Goal: Task Accomplishment & Management: Complete application form

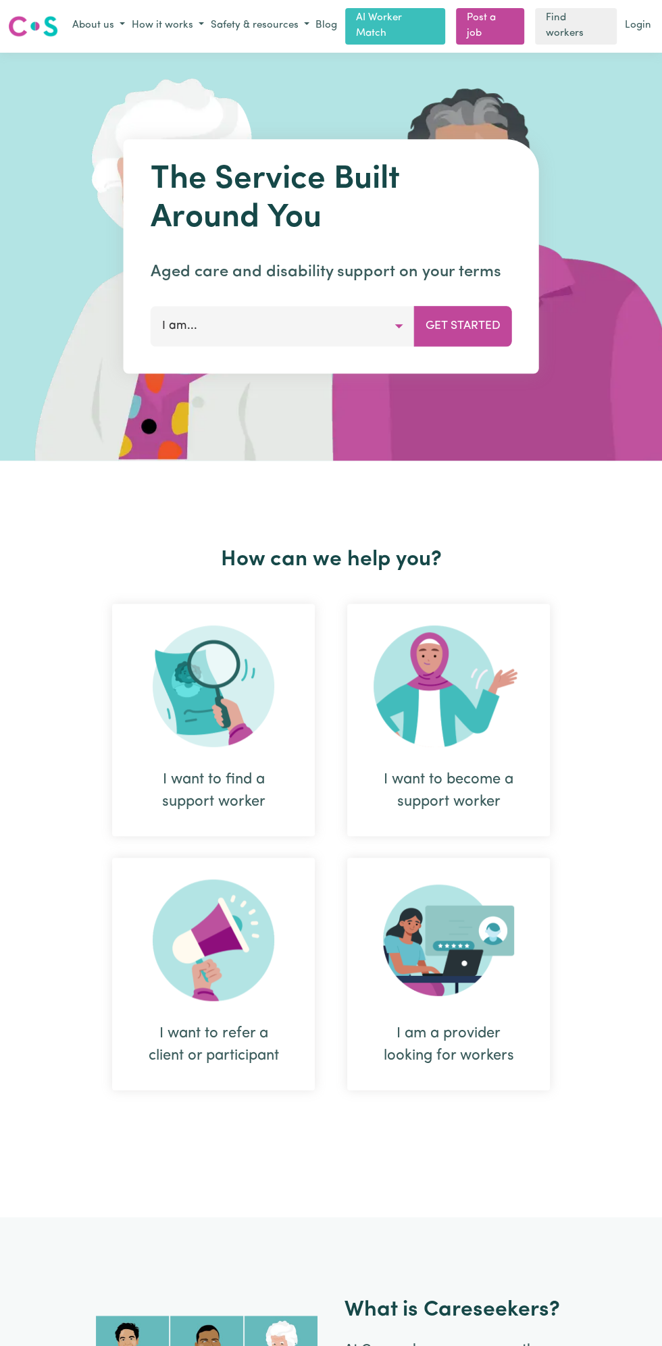
click at [641, 24] on link "Login" at bounding box center [638, 26] width 32 height 21
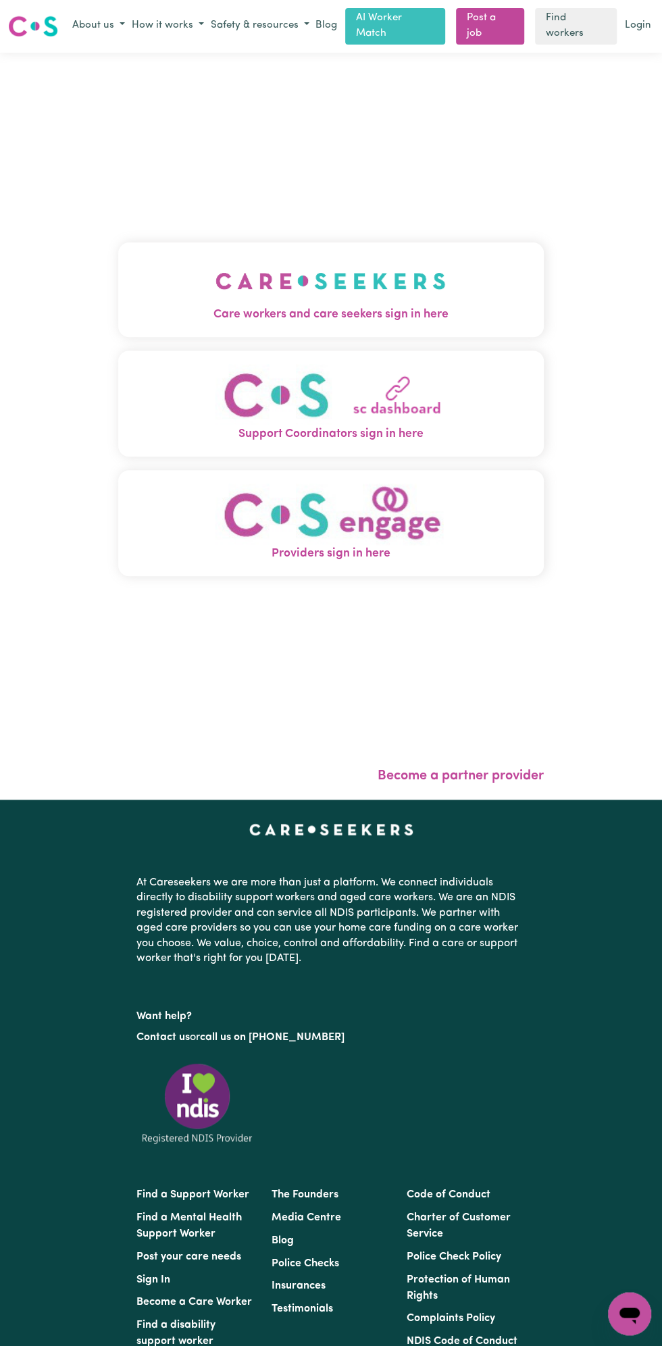
click at [351, 288] on img "Care workers and care seekers sign in here" at bounding box center [330, 281] width 230 height 50
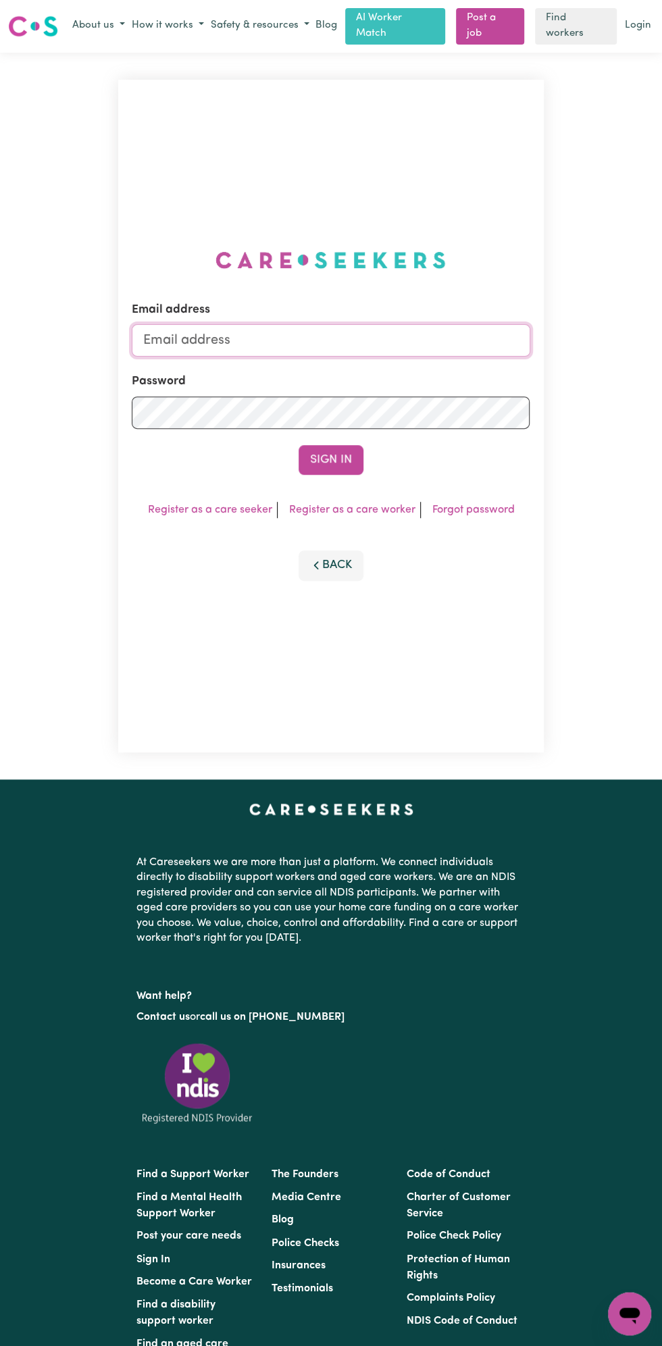
click at [219, 338] on input "Email address" at bounding box center [331, 340] width 398 height 32
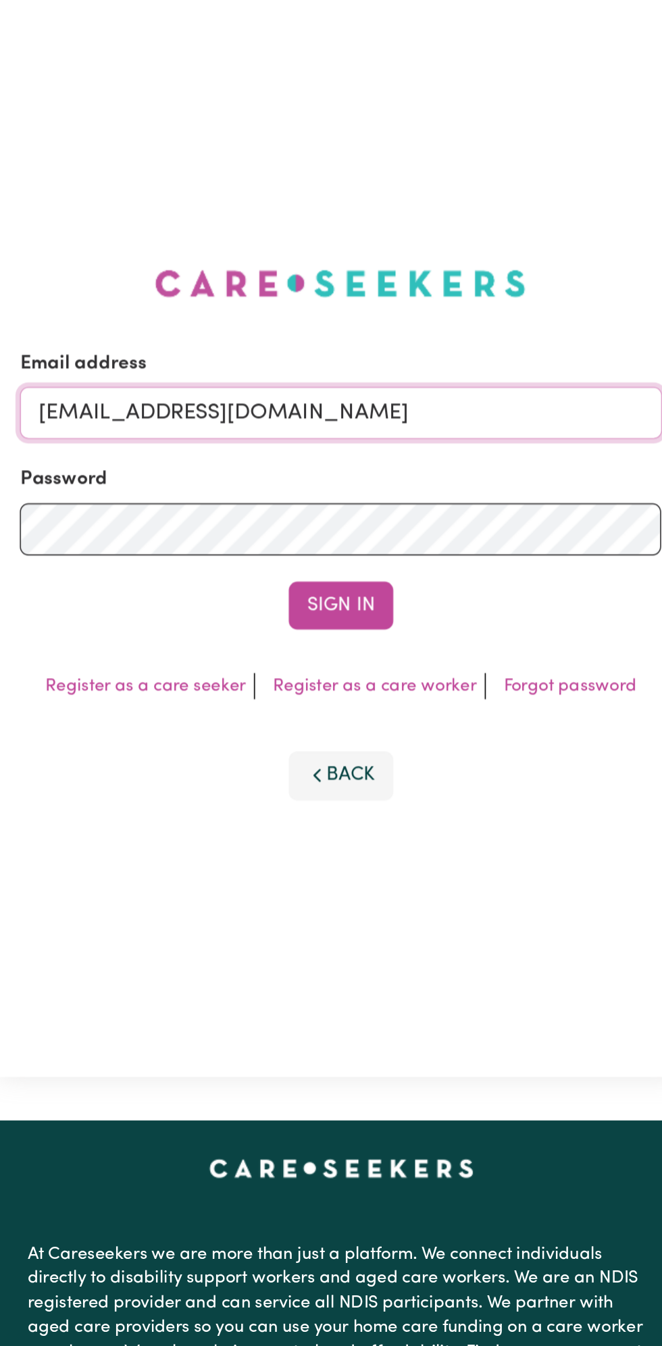
type input "[EMAIL_ADDRESS][DOMAIN_NAME]"
click at [355, 455] on button "Sign In" at bounding box center [331, 460] width 65 height 30
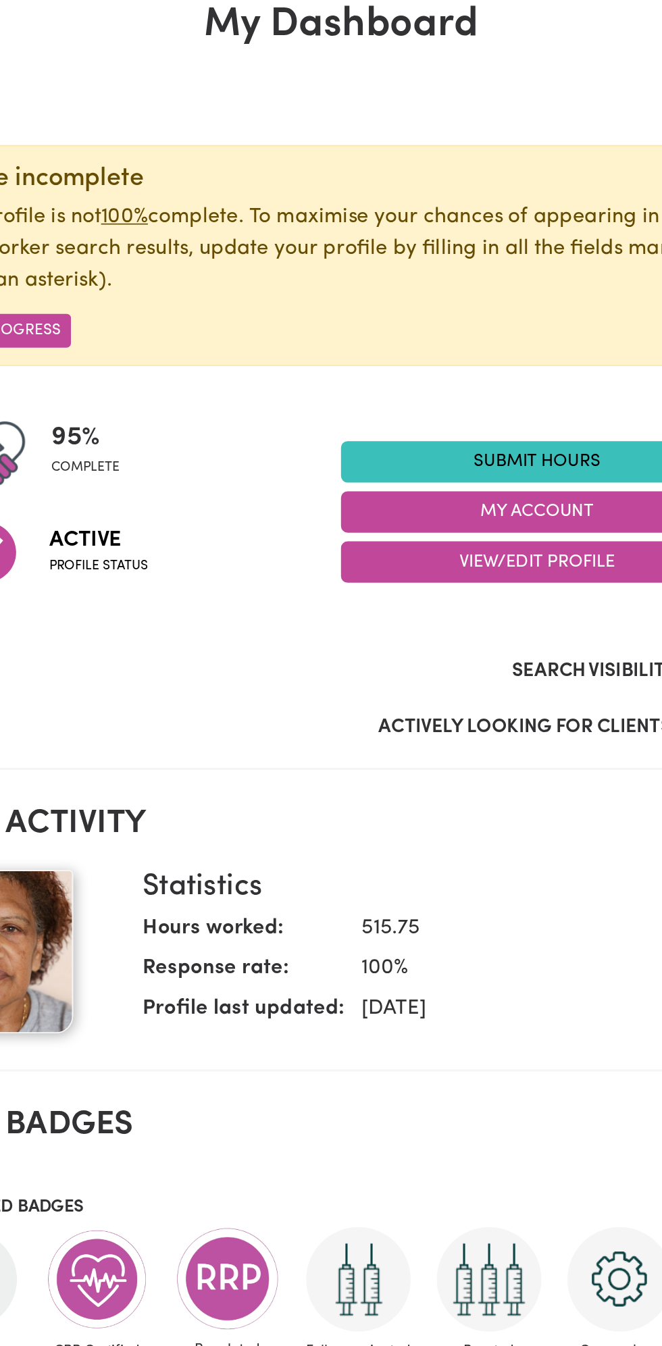
click at [438, 360] on link "Submit Hours" at bounding box center [452, 371] width 243 height 26
click at [462, 367] on link "Submit Hours" at bounding box center [452, 371] width 243 height 26
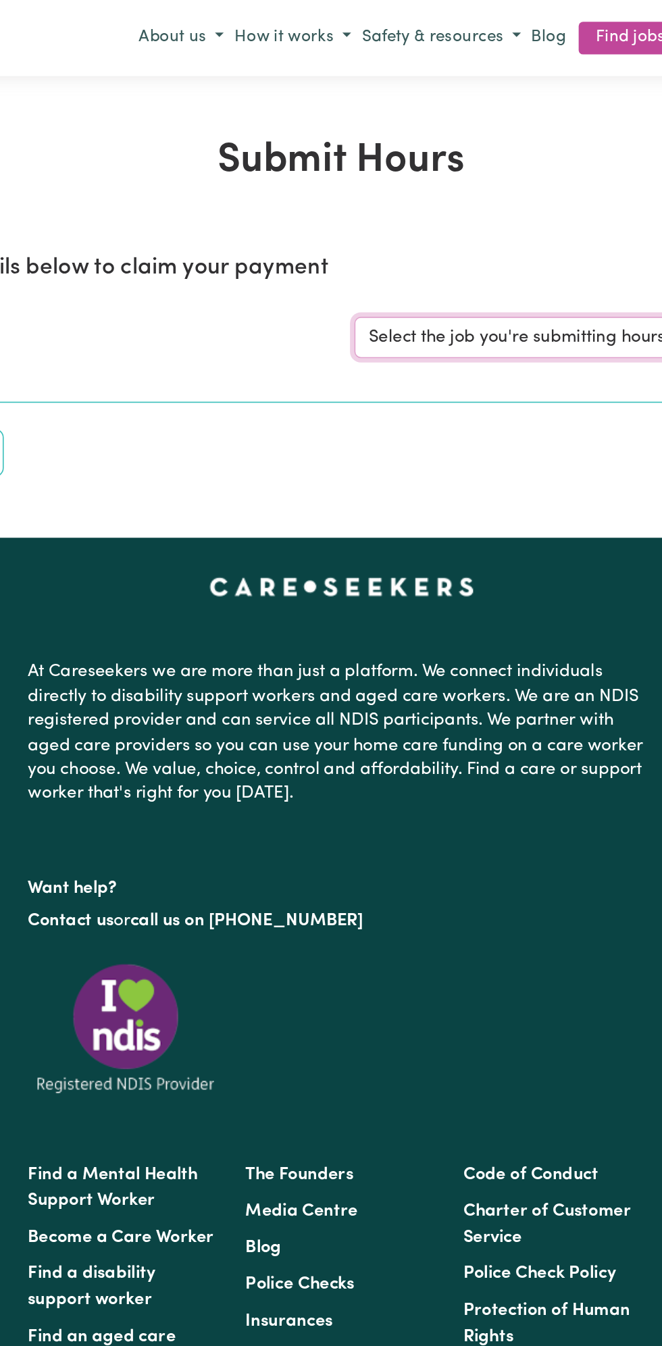
click at [452, 213] on select "Select the job you're submitting hours for... [Vartouhie ([PERSON_NAME]) [PERSO…" at bounding box center [496, 210] width 315 height 26
click at [449, 209] on select "Select the job you're submitting hours for... [Vartouhie ([PERSON_NAME]) [PERSO…" at bounding box center [496, 210] width 315 height 26
select select "13810"
click at [339, 197] on select "Select the job you're submitting hours for... [Vartouhie ([PERSON_NAME]) [PERSO…" at bounding box center [496, 210] width 315 height 26
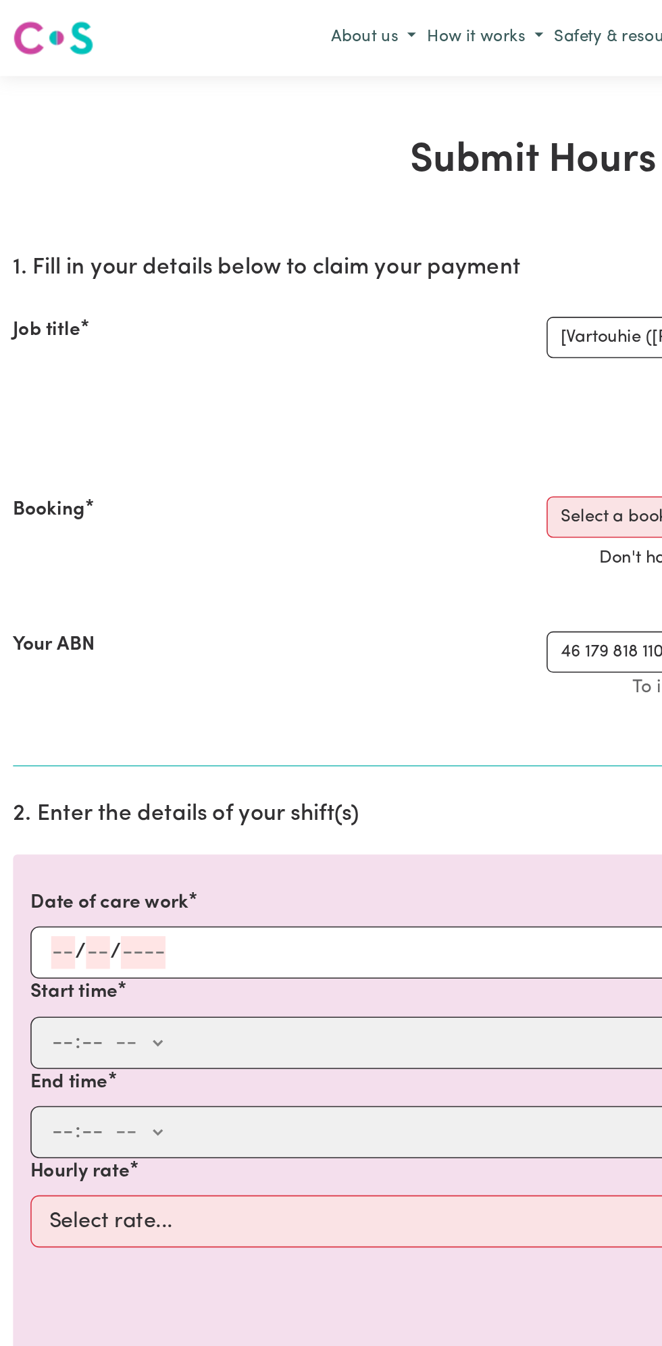
click at [58, 591] on input "number" at bounding box center [60, 591] width 15 height 20
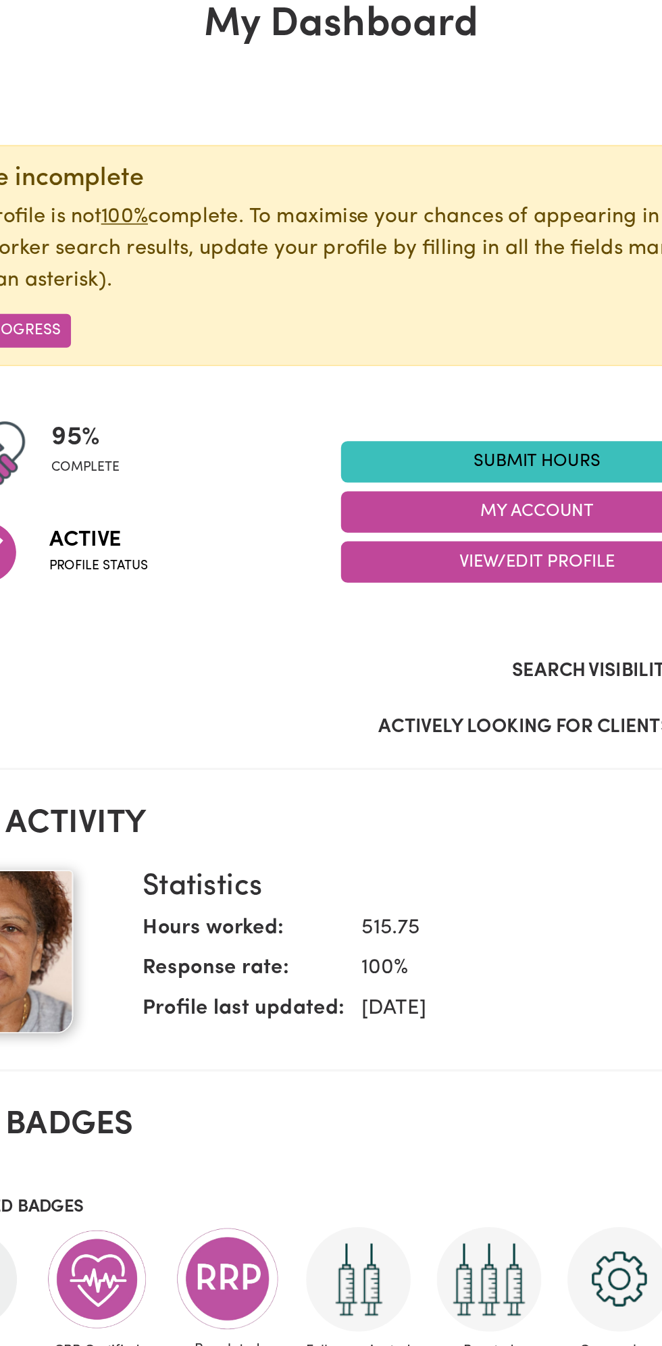
click at [455, 369] on link "Submit Hours" at bounding box center [452, 371] width 243 height 26
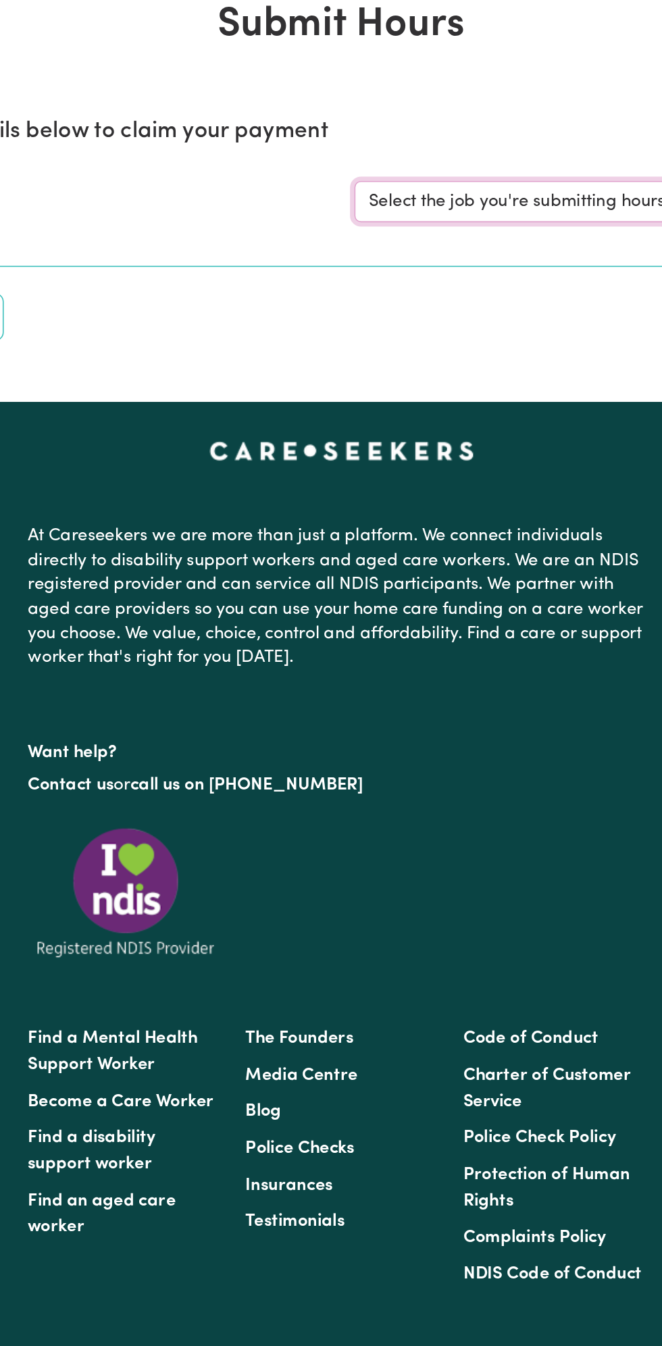
click at [473, 204] on select "Select the job you're submitting hours for... [Vartouhie ([PERSON_NAME]) [PERSO…" at bounding box center [496, 210] width 315 height 26
select select "13810"
click at [339, 197] on select "Select the job you're submitting hours for... [Vartouhie ([PERSON_NAME]) [PERSO…" at bounding box center [496, 210] width 315 height 26
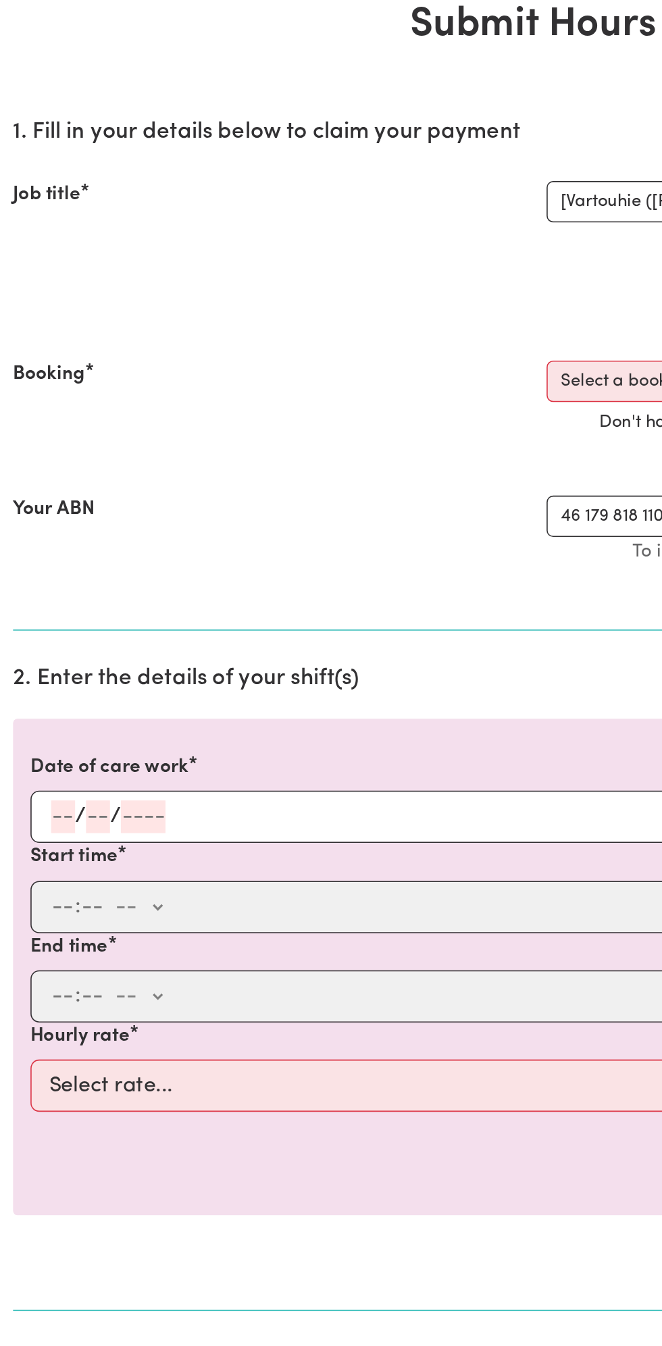
click at [39, 591] on input "number" at bounding box center [39, 591] width 15 height 20
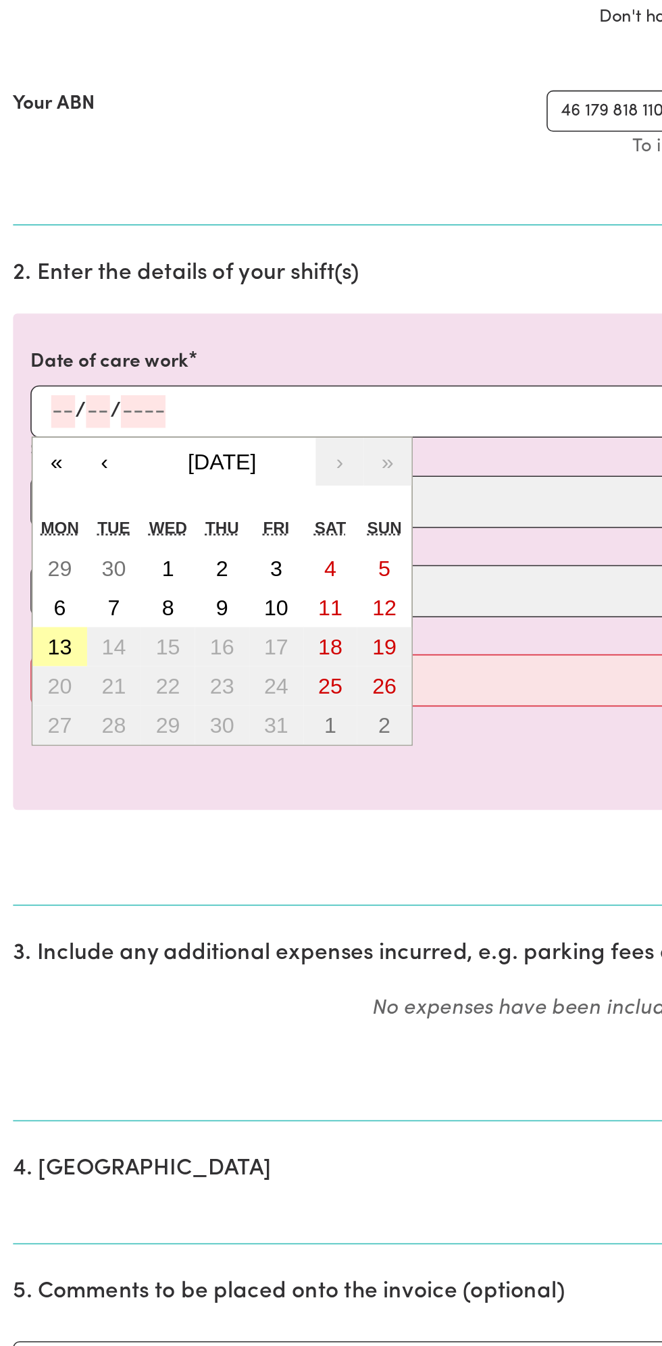
click at [47, 741] on button "13" at bounding box center [37, 737] width 34 height 24
type input "[DATE]"
type input "13"
type input "10"
type input "2025"
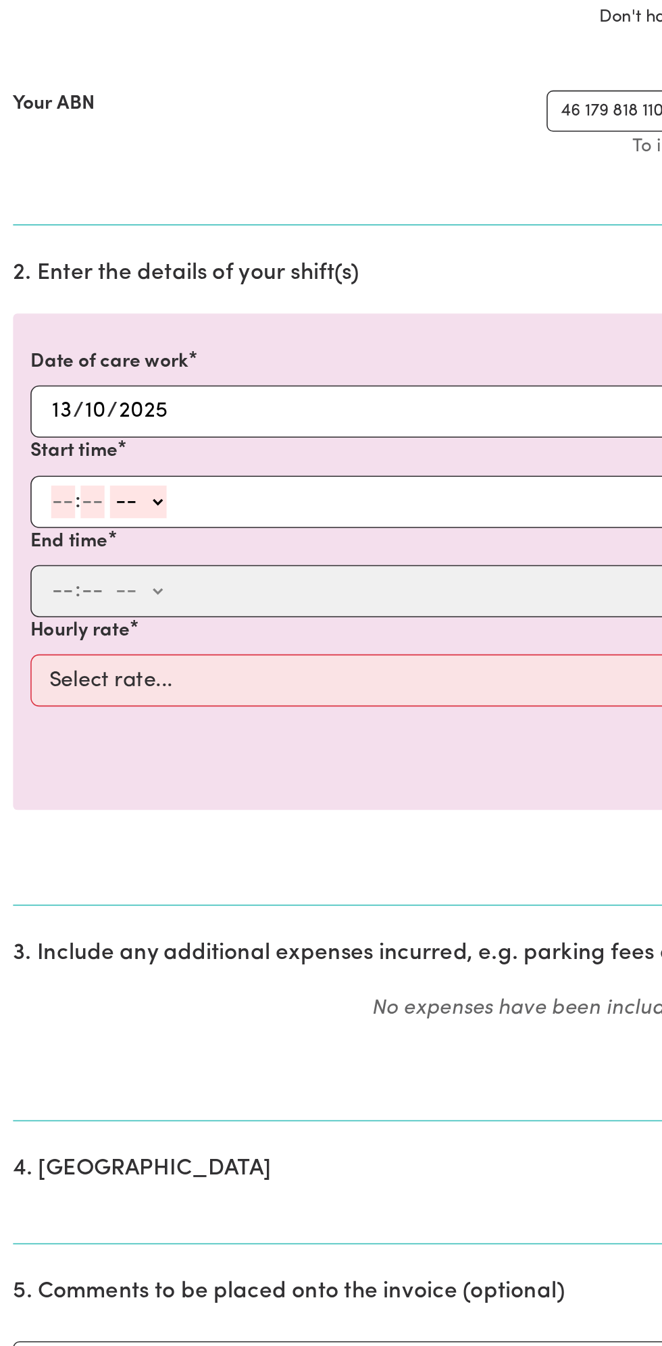
click at [35, 643] on input "number" at bounding box center [39, 647] width 15 height 20
type input "12"
type input "0"
click at [103, 644] on select "-- am pm" at bounding box center [87, 647] width 35 height 20
select select "pm"
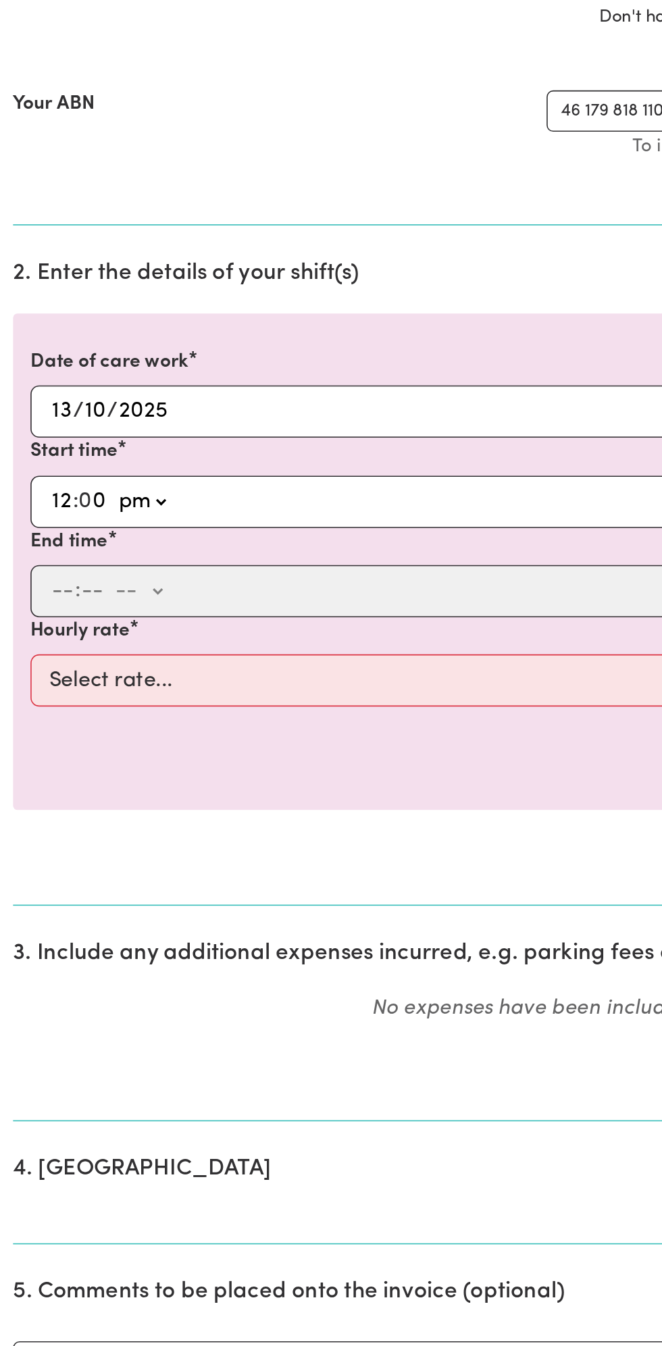
click at [70, 637] on select "-- am pm" at bounding box center [87, 647] width 35 height 20
type input "12:00"
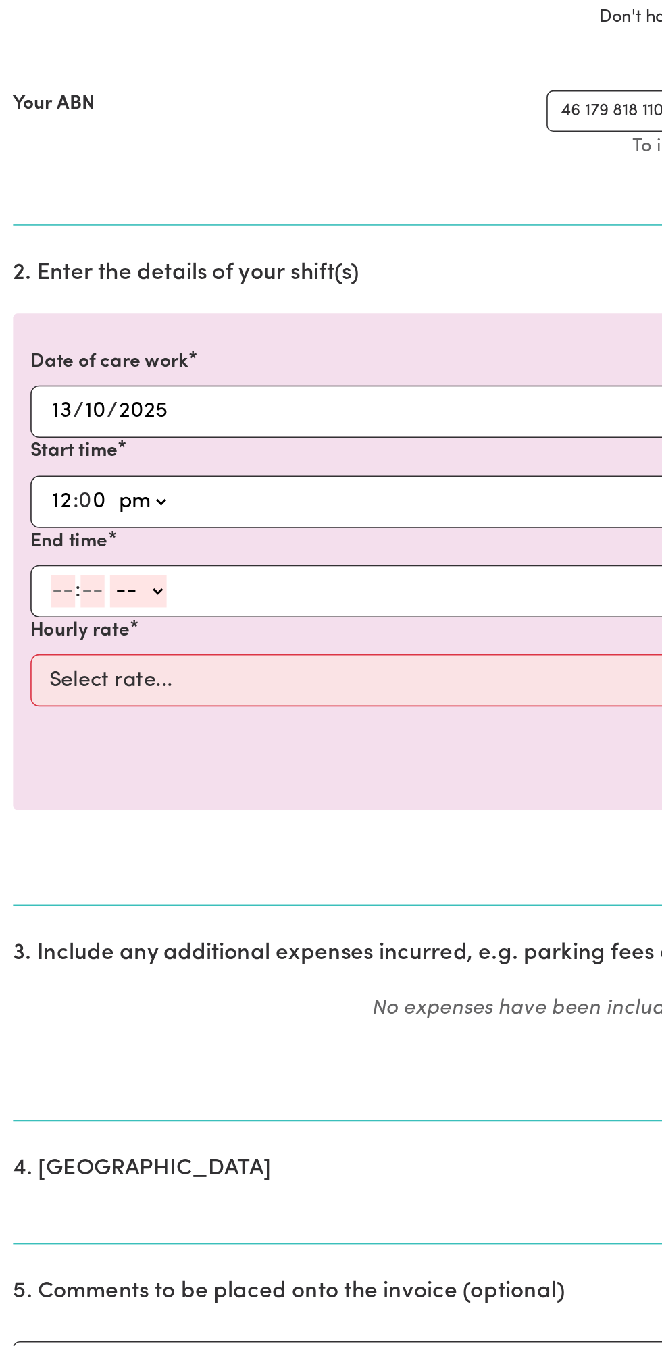
click at [33, 699] on input "number" at bounding box center [39, 702] width 15 height 20
type input "1"
click at [53, 699] on input "number" at bounding box center [51, 702] width 15 height 20
type input "0"
click at [99, 705] on select "-- am pm" at bounding box center [83, 702] width 35 height 20
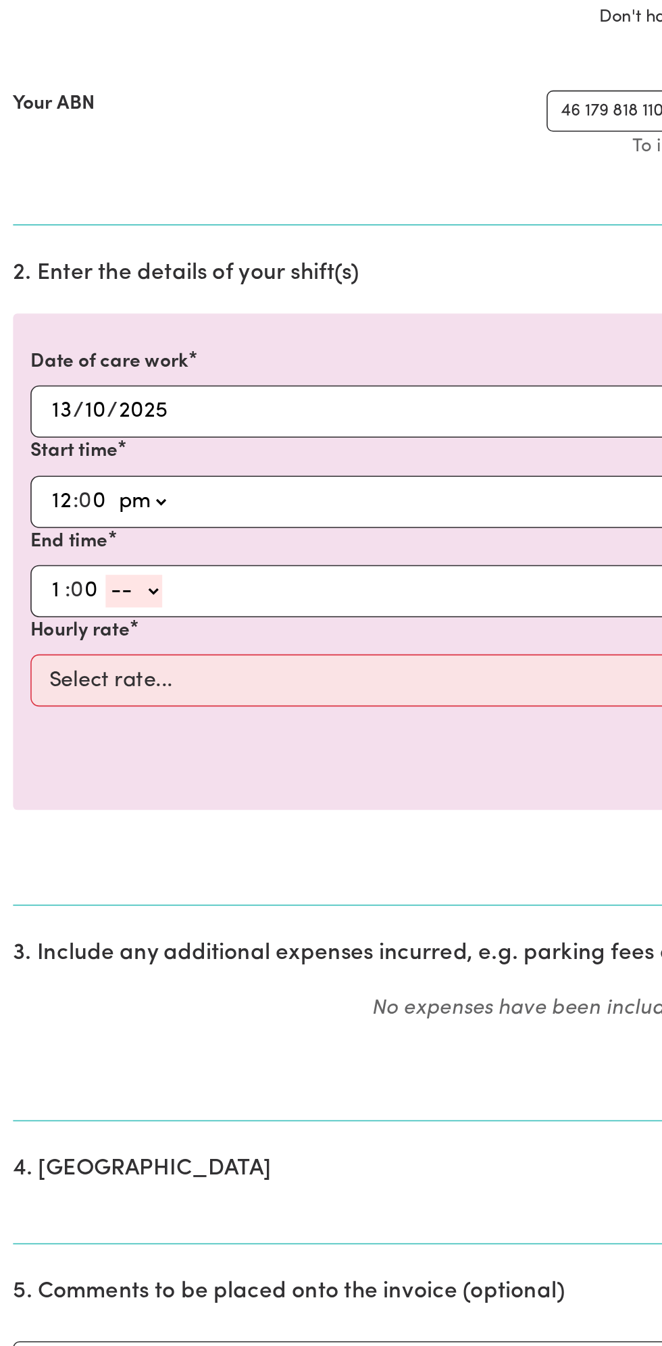
select select "pm"
click at [66, 692] on select "-- am pm" at bounding box center [83, 702] width 35 height 20
type input "13:00"
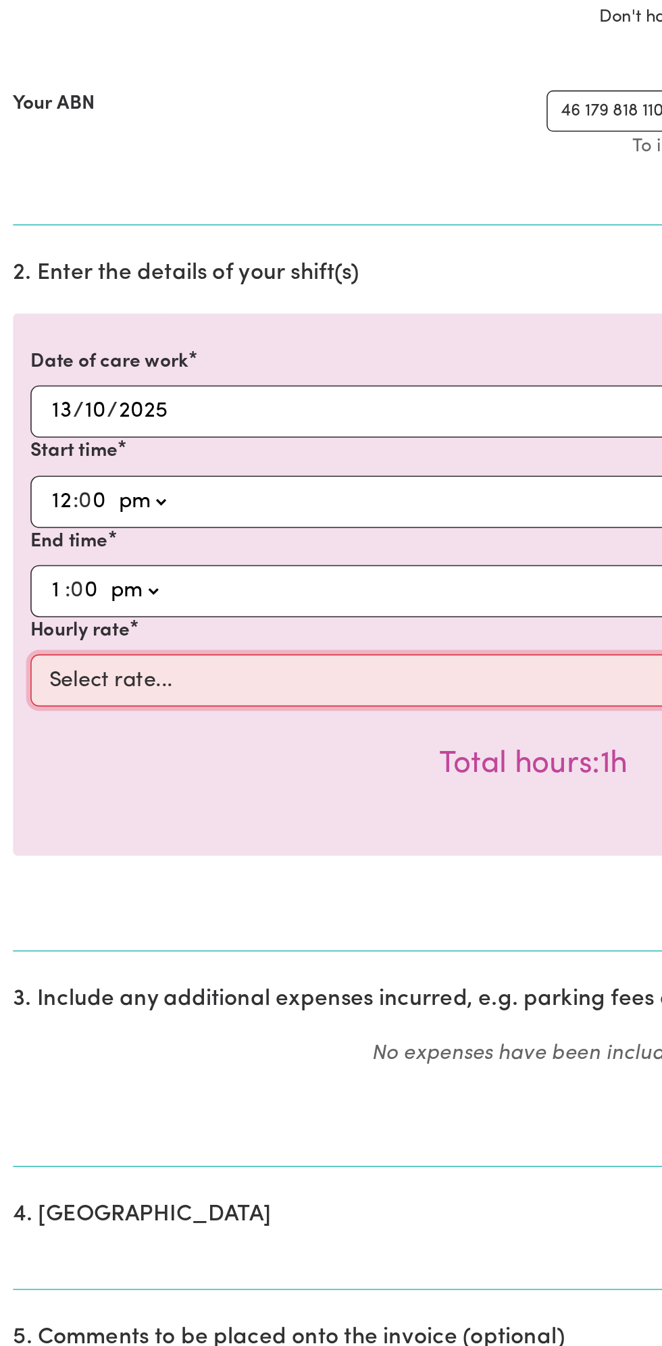
click at [168, 745] on select "Select rate... $49.00 (Weekday) $60.00 ([DATE])" at bounding box center [331, 758] width 624 height 32
select select "49-Weekday"
click at [19, 742] on select "Select rate... $49.00 (Weekday) $60.00 ([DATE])" at bounding box center [331, 758] width 624 height 32
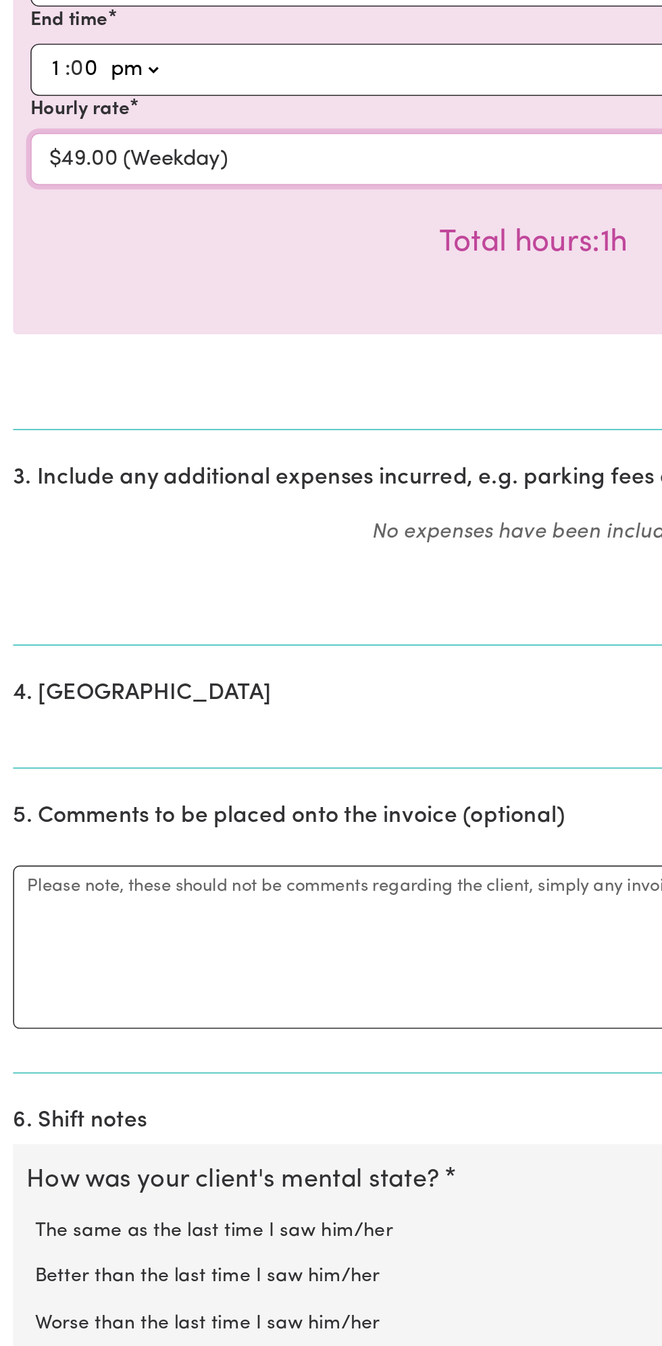
scroll to position [160, 0]
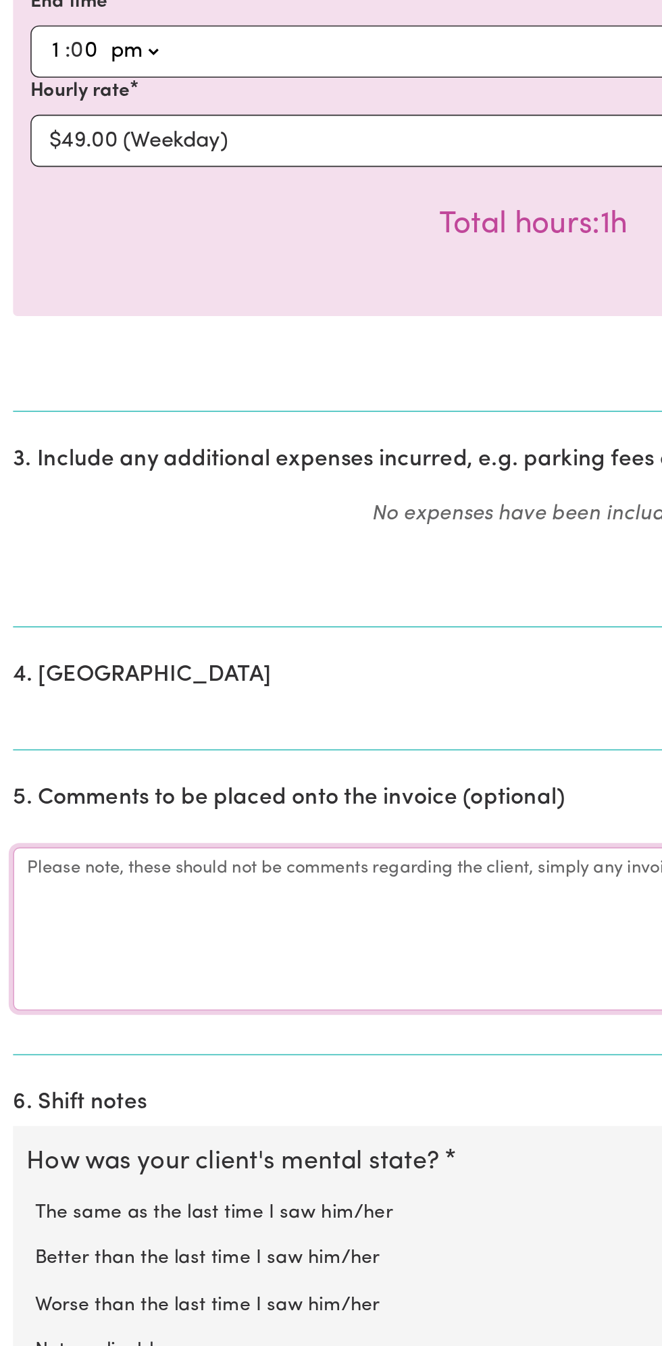
click at [132, 1086] on textarea "Comments" at bounding box center [331, 1086] width 646 height 101
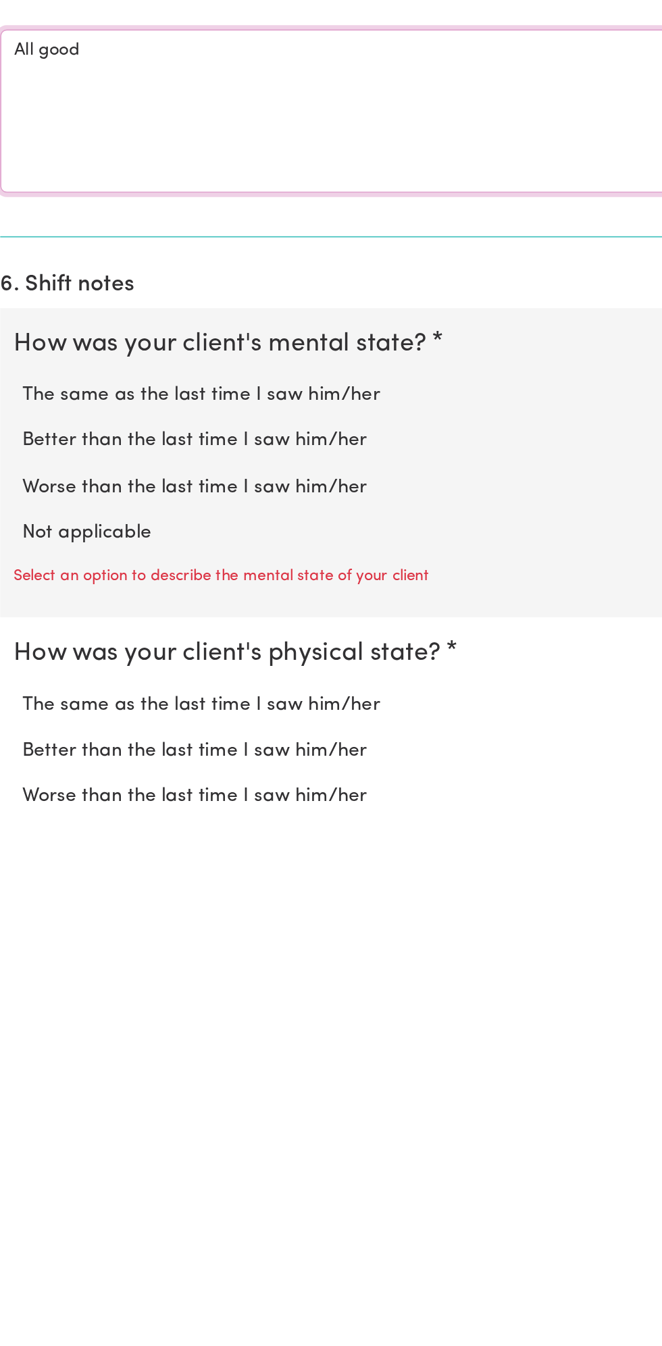
scroll to position [336, 0]
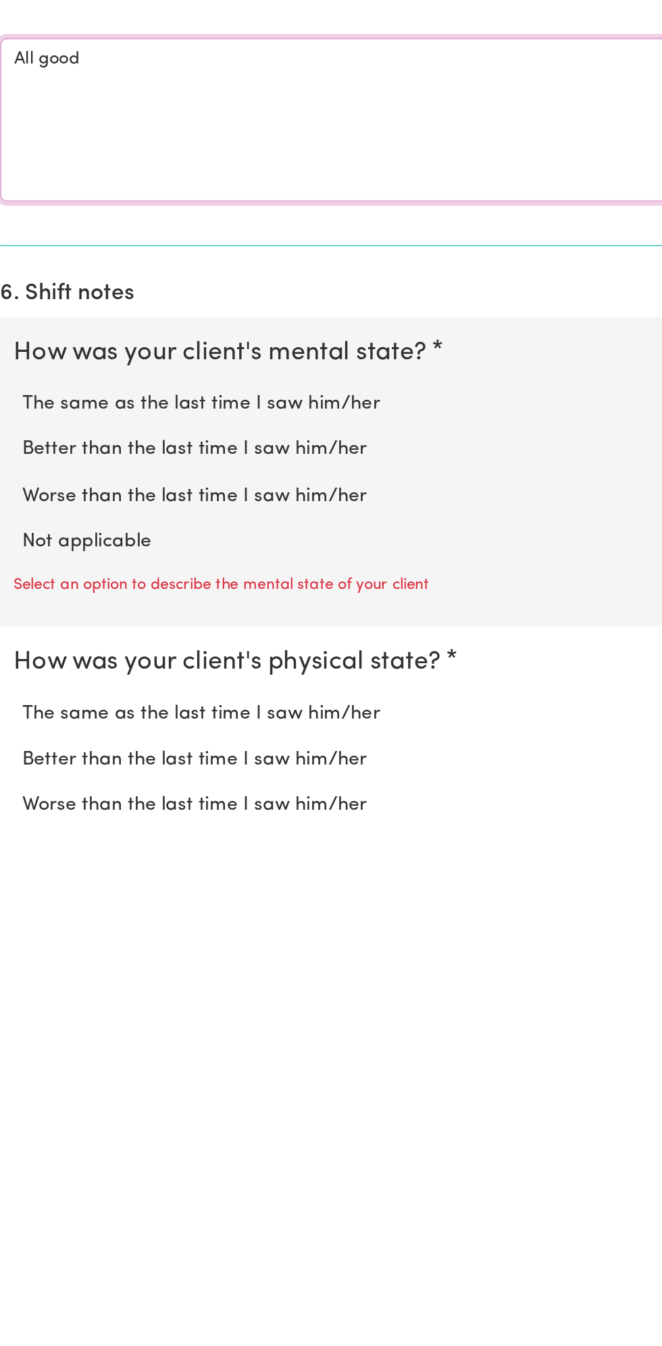
type textarea "All good"
click at [95, 1165] on label "Not applicable" at bounding box center [331, 1174] width 619 height 18
click at [22, 1164] on input "Not applicable" at bounding box center [21, 1164] width 1 height 1
radio input "true"
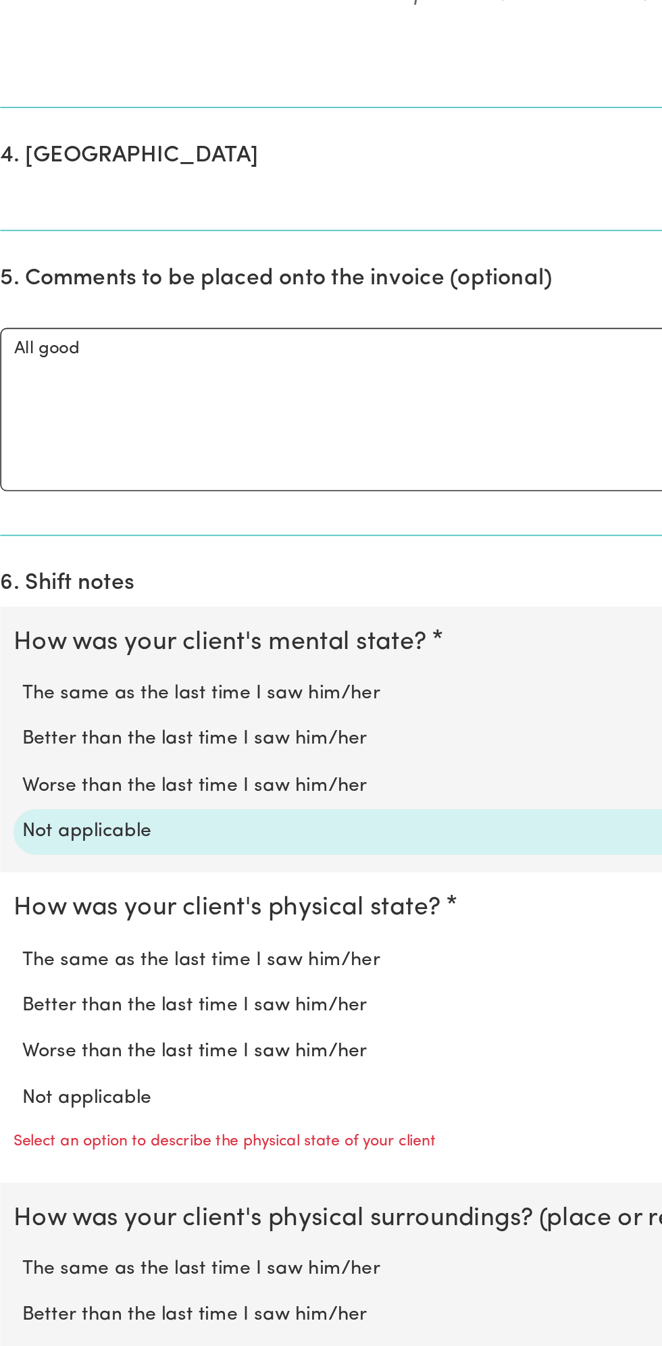
scroll to position [488, 0]
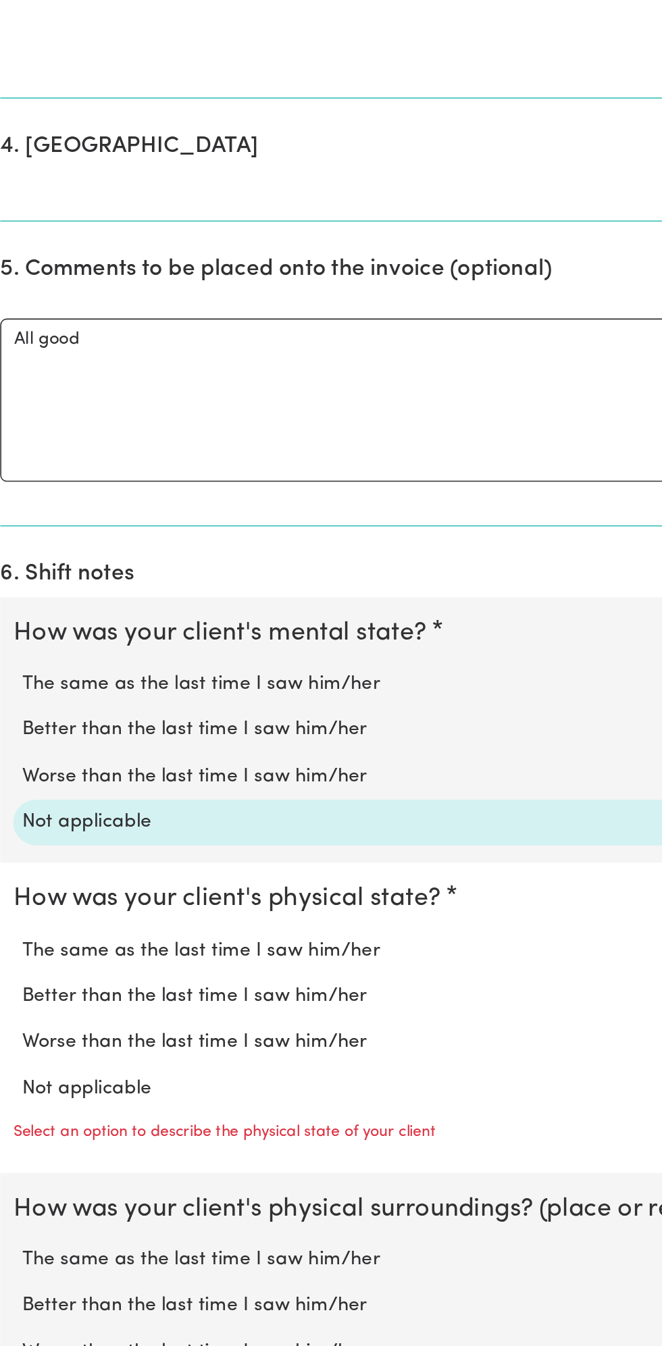
click at [99, 1183] on label "Not applicable" at bounding box center [331, 1186] width 619 height 18
click at [22, 1177] on input "Not applicable" at bounding box center [21, 1177] width 1 height 1
radio input "true"
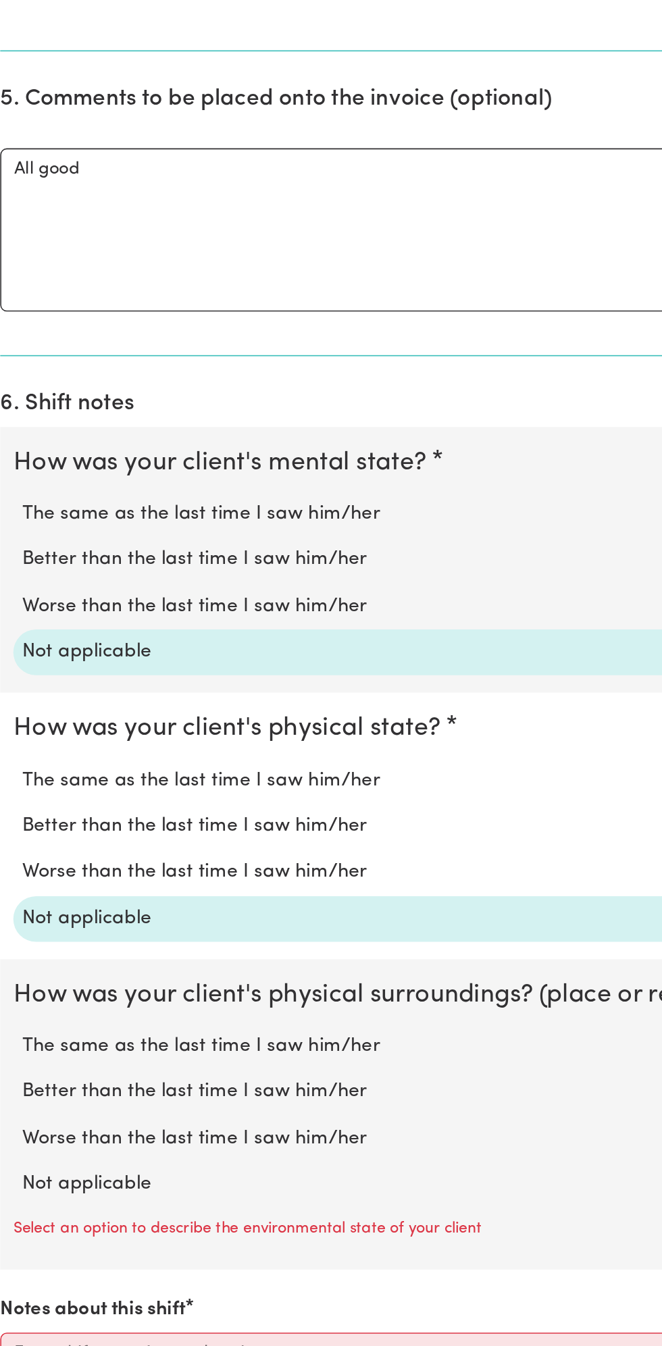
scroll to position [644, 0]
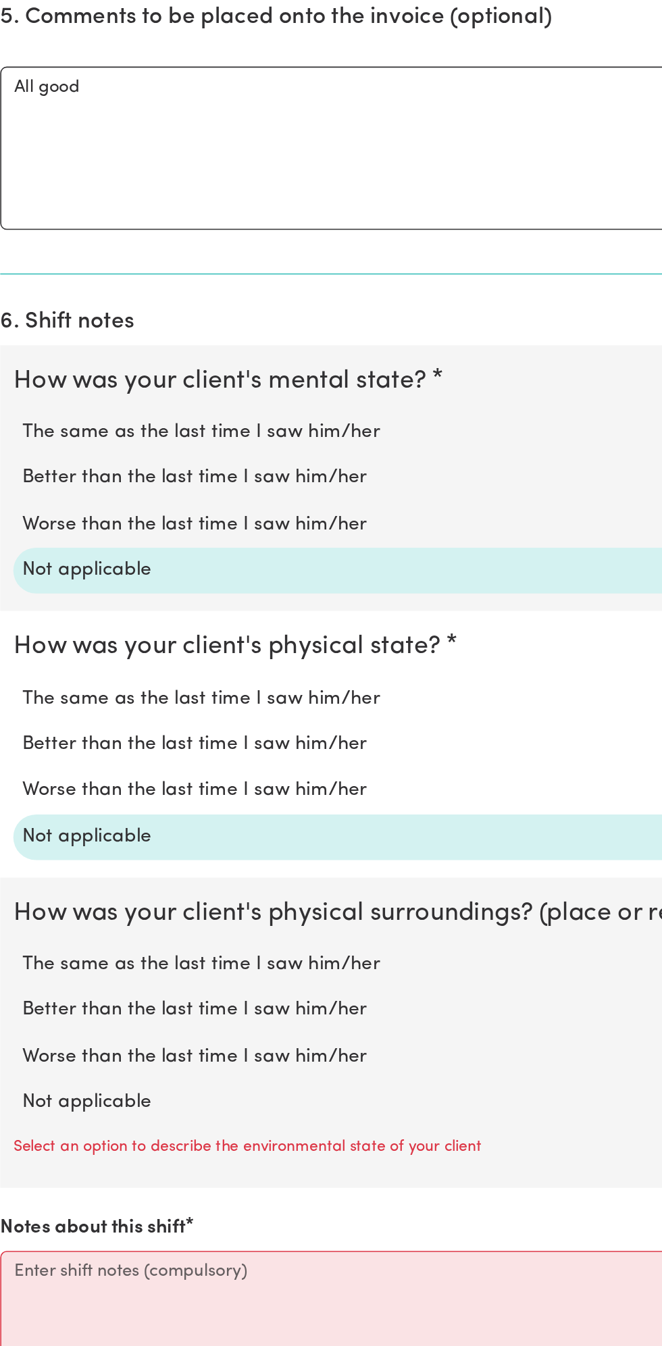
click at [107, 1192] on label "Not applicable" at bounding box center [331, 1195] width 619 height 18
click at [22, 1186] on input "Not applicable" at bounding box center [21, 1185] width 1 height 1
radio input "true"
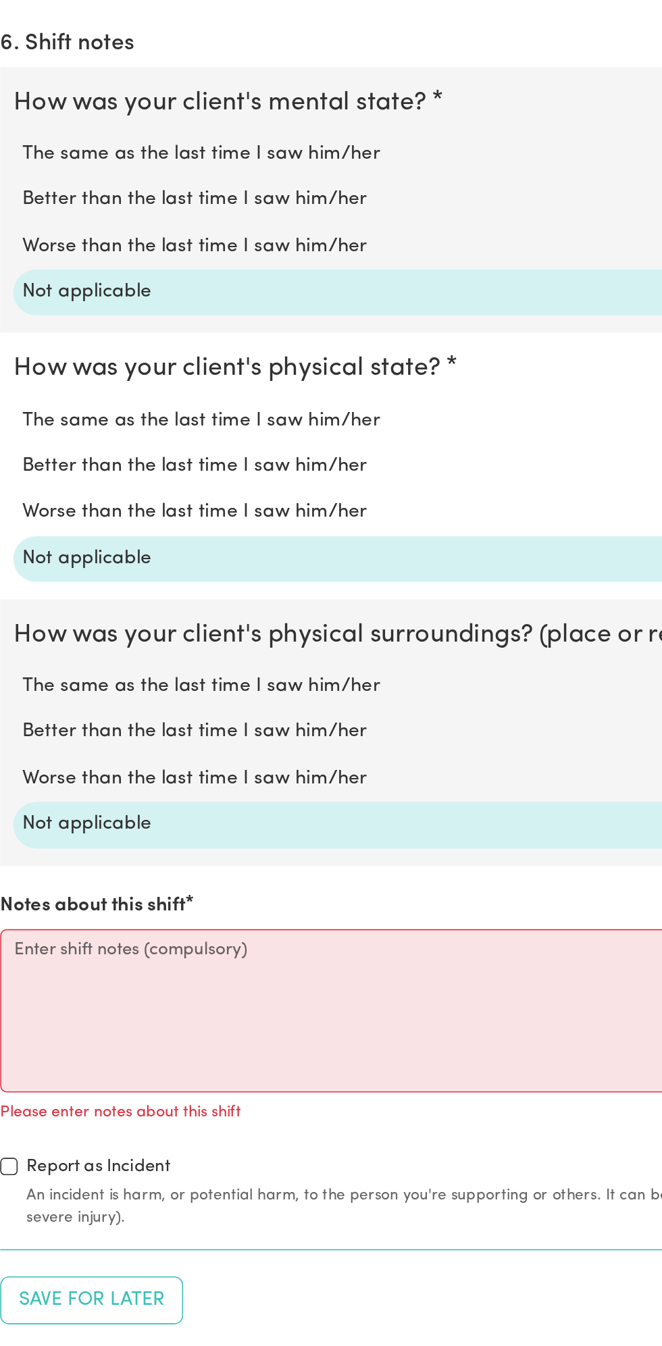
scroll to position [820, 0]
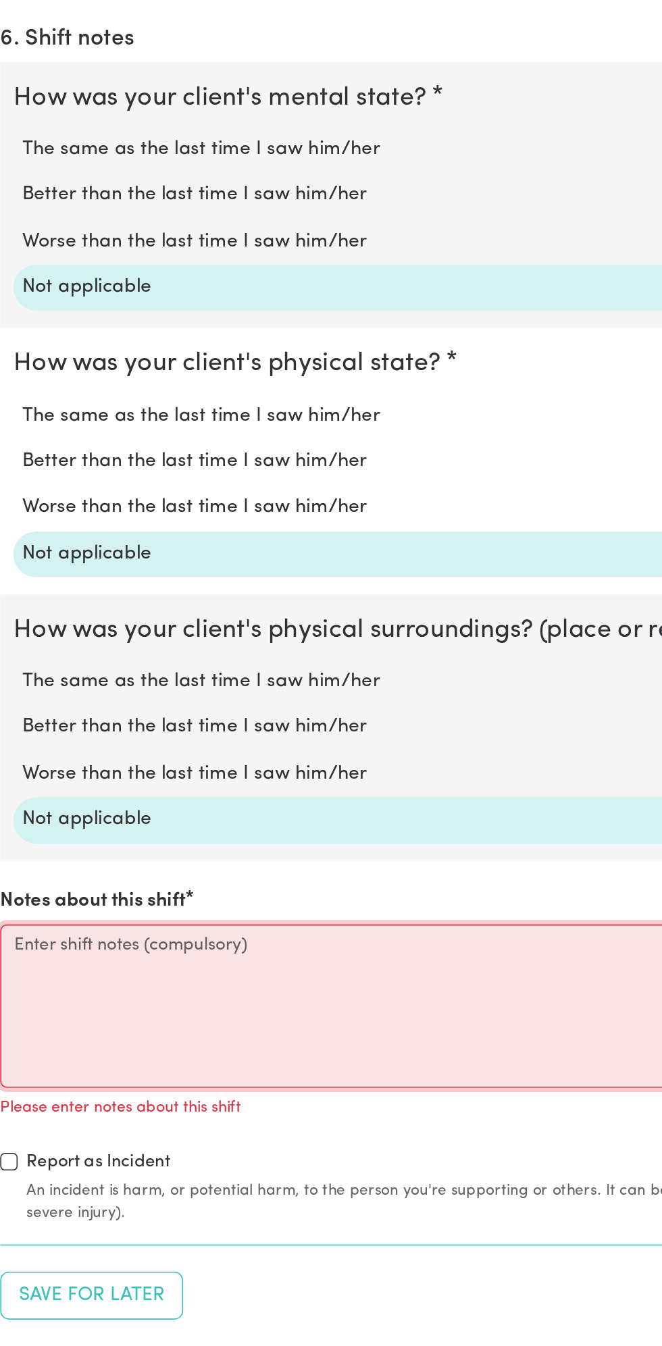
click at [207, 1114] on textarea "Notes about this shift" at bounding box center [331, 1134] width 646 height 101
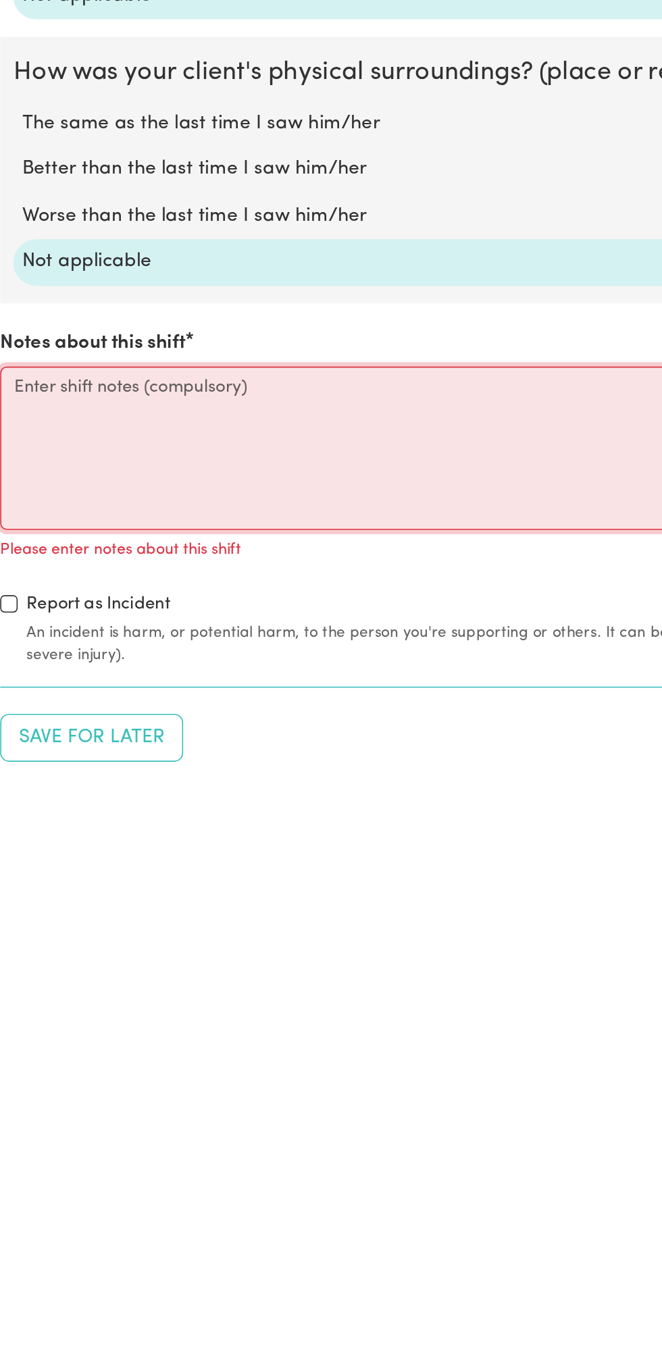
scroll to position [852, 0]
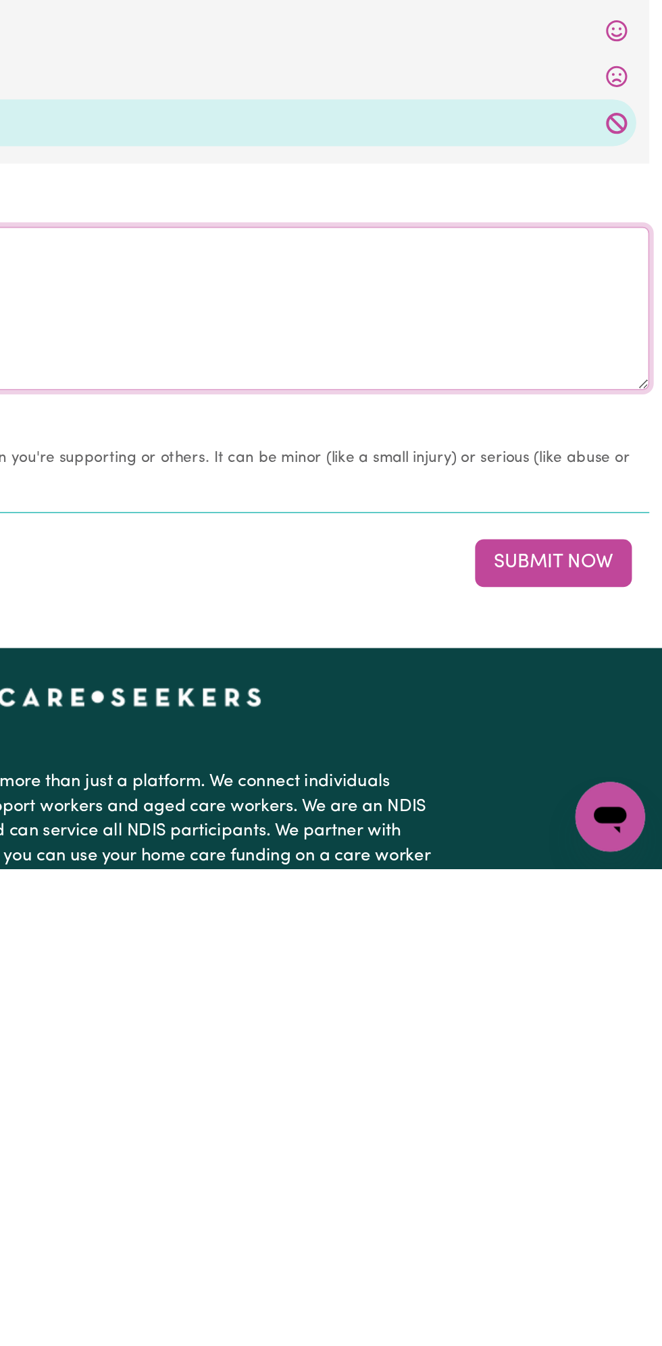
type textarea "Nothing changes all good"
click at [611, 1152] on button "Submit Now" at bounding box center [594, 1157] width 97 height 30
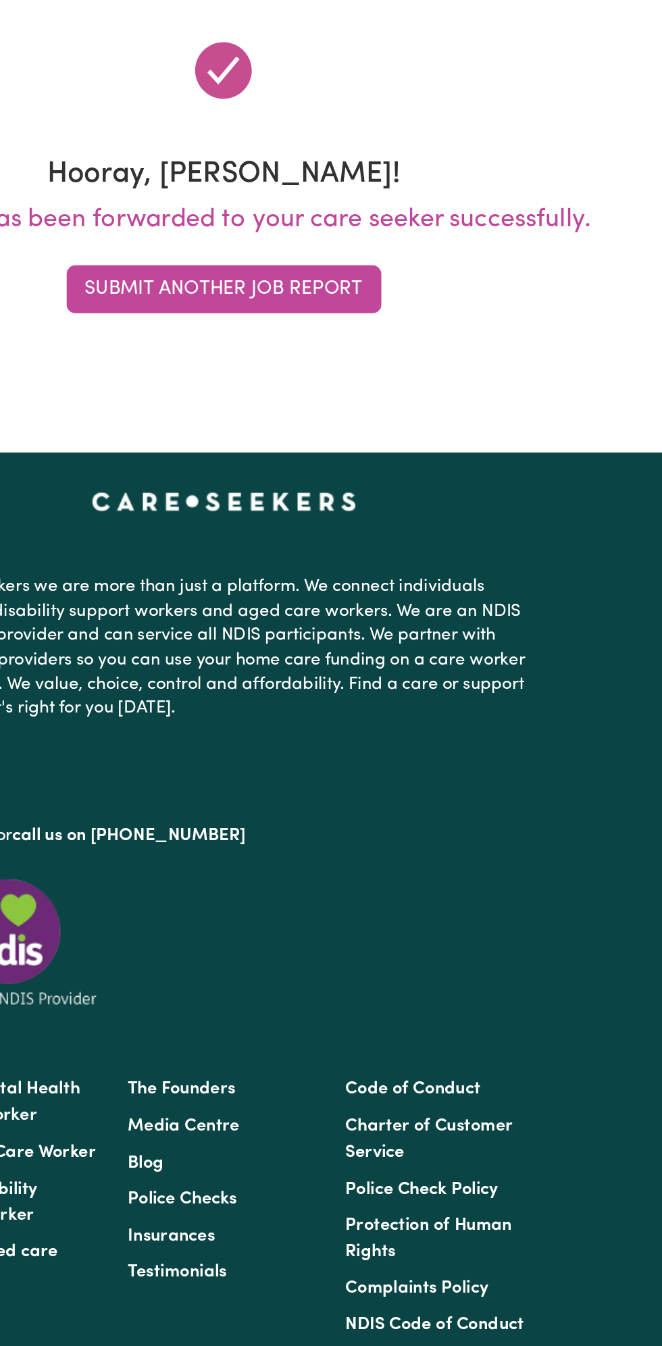
scroll to position [0, 0]
